Goal: Complete application form

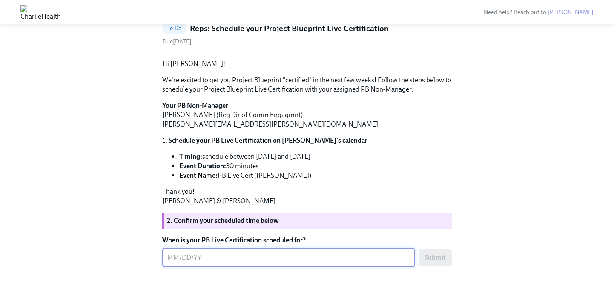
scroll to position [114, 0]
click at [268, 266] on form "When is your PB Live Certification scheduled for? x ​ Submit" at bounding box center [306, 250] width 289 height 31
click at [223, 263] on textarea "When is your PB Live Certification scheduled for?" at bounding box center [288, 257] width 243 height 10
type textarea "10/1/2025"
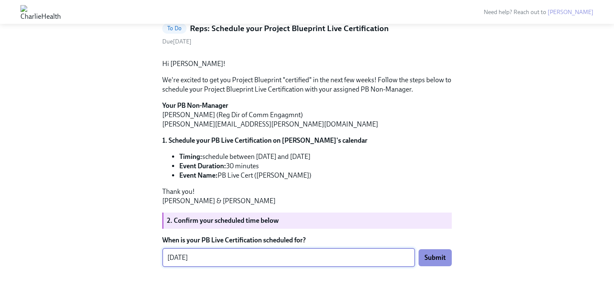
scroll to position [114, 0]
click at [435, 258] on span "Submit" at bounding box center [434, 257] width 21 height 9
